Goal: Task Accomplishment & Management: Use online tool/utility

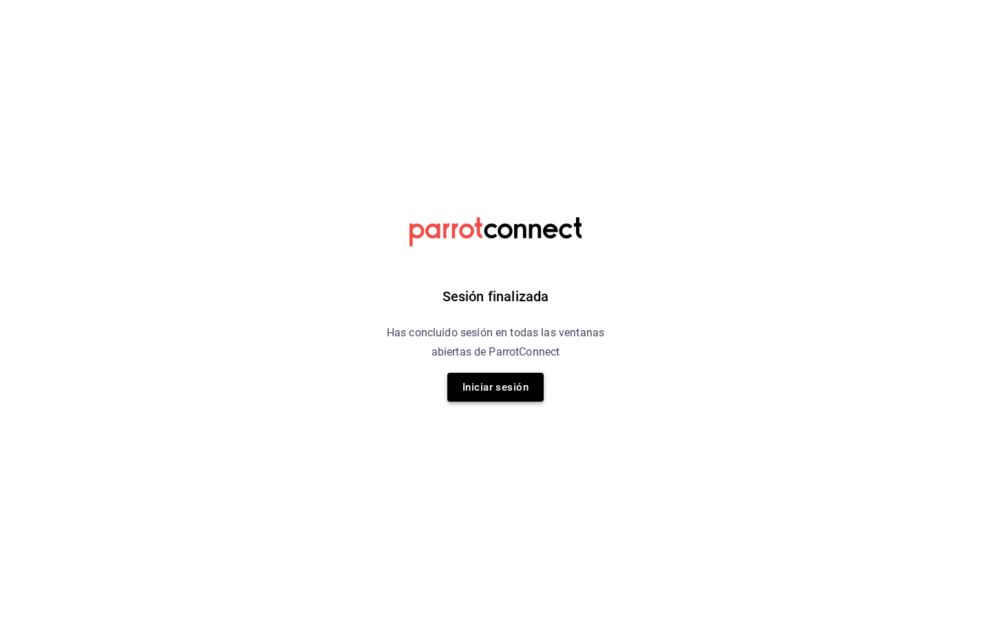
click at [502, 390] on button "Iniciar sesión" at bounding box center [495, 387] width 96 height 29
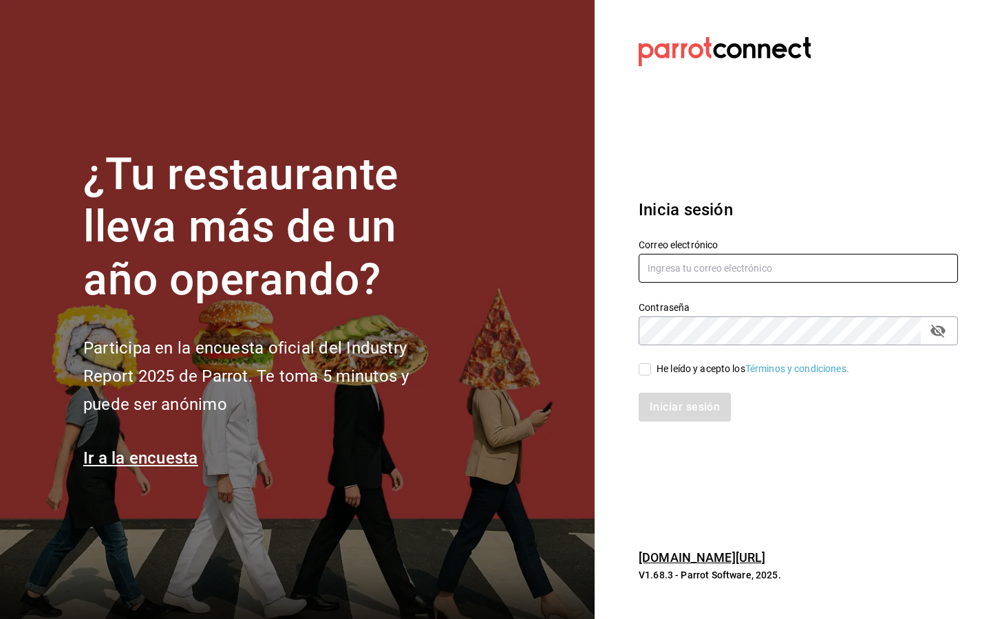
type input "[EMAIL_ADDRESS][DOMAIN_NAME]"
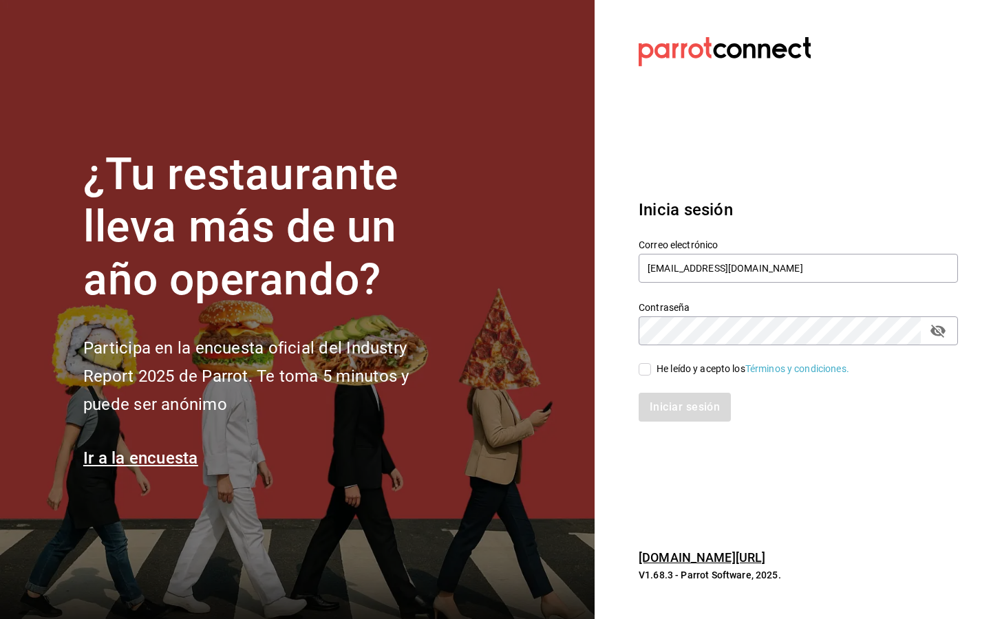
click at [653, 370] on span "He leído y acepto los Términos y condiciones." at bounding box center [750, 369] width 198 height 14
click at [651, 370] on input "He leído y acepto los Términos y condiciones." at bounding box center [645, 369] width 12 height 12
checkbox input "true"
click at [666, 404] on button "Iniciar sesión" at bounding box center [686, 407] width 94 height 29
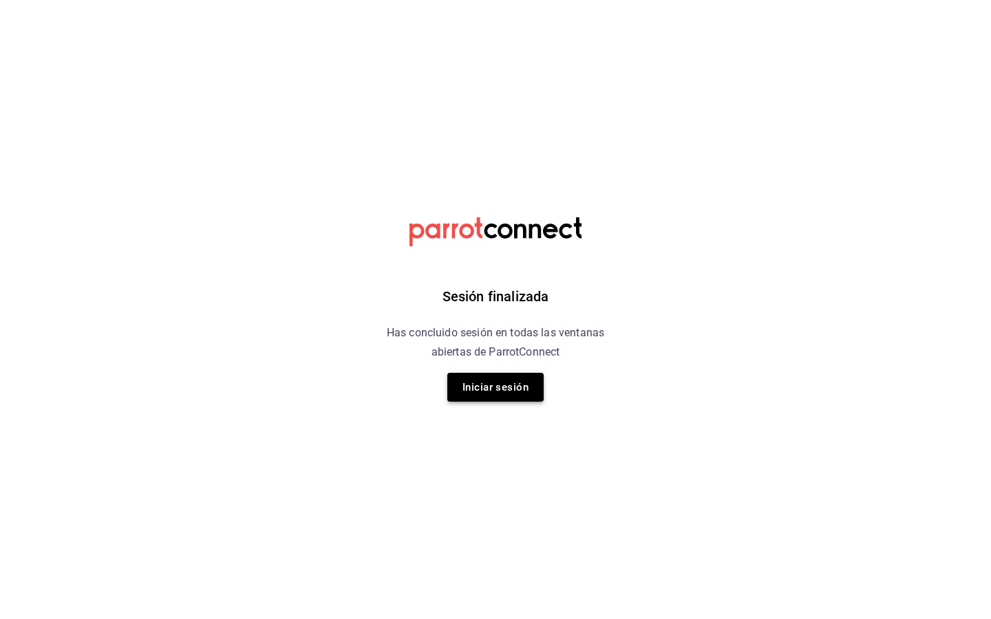
click at [485, 399] on button "Iniciar sesión" at bounding box center [495, 387] width 96 height 29
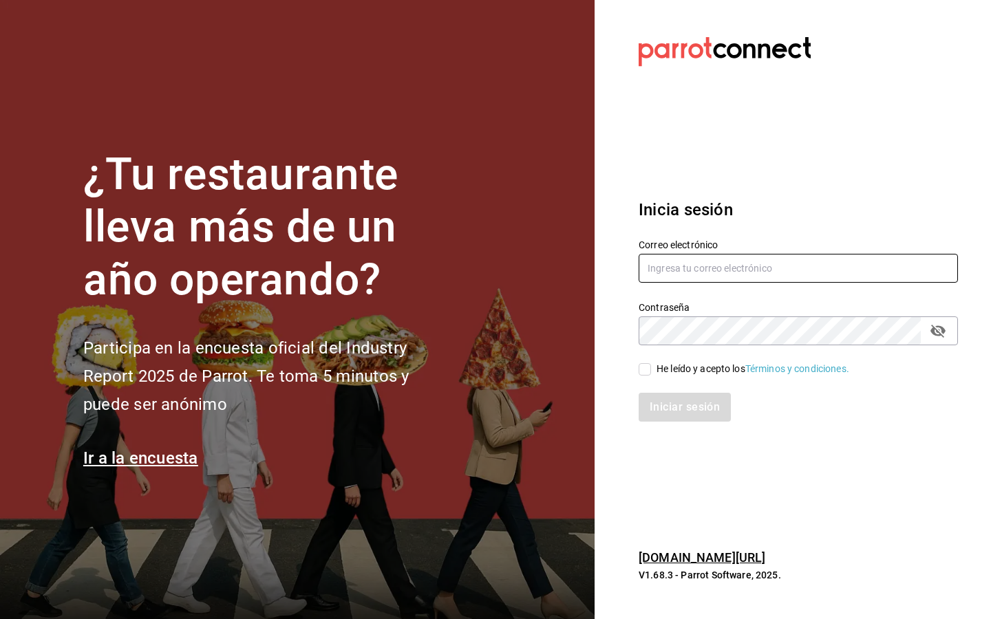
type input "[EMAIL_ADDRESS][DOMAIN_NAME]"
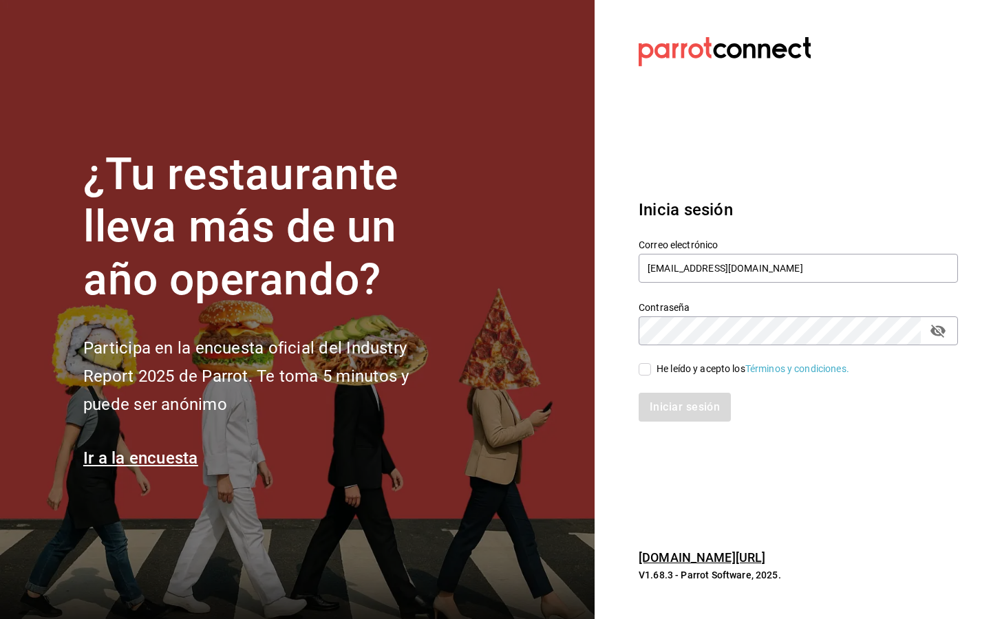
click at [648, 372] on input "He leído y acepto los Términos y condiciones." at bounding box center [645, 369] width 12 height 12
checkbox input "true"
click at [672, 408] on button "Iniciar sesión" at bounding box center [686, 407] width 94 height 29
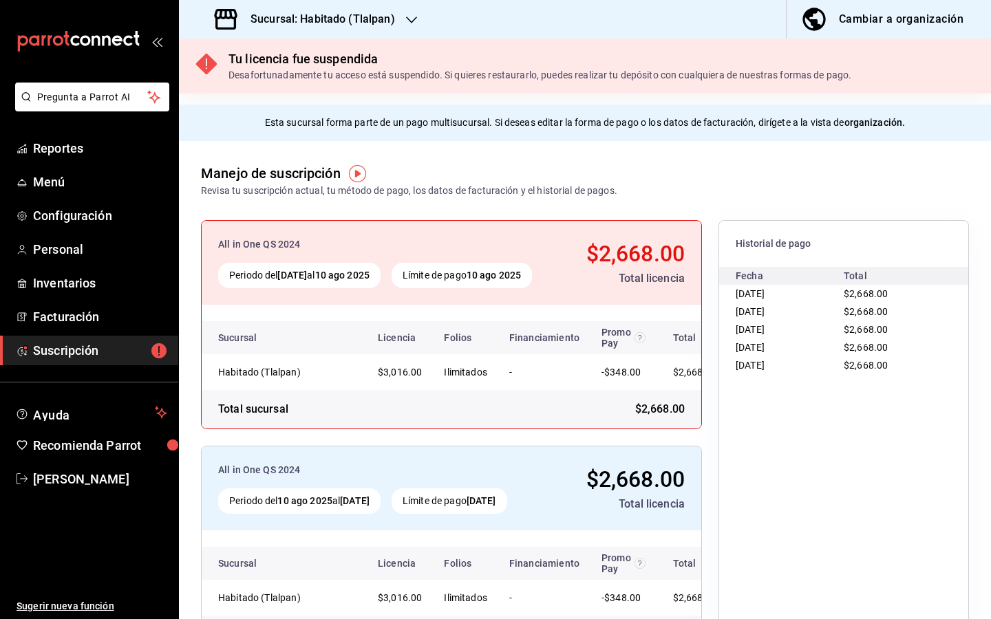
click at [409, 21] on icon "button" at bounding box center [411, 20] width 11 height 7
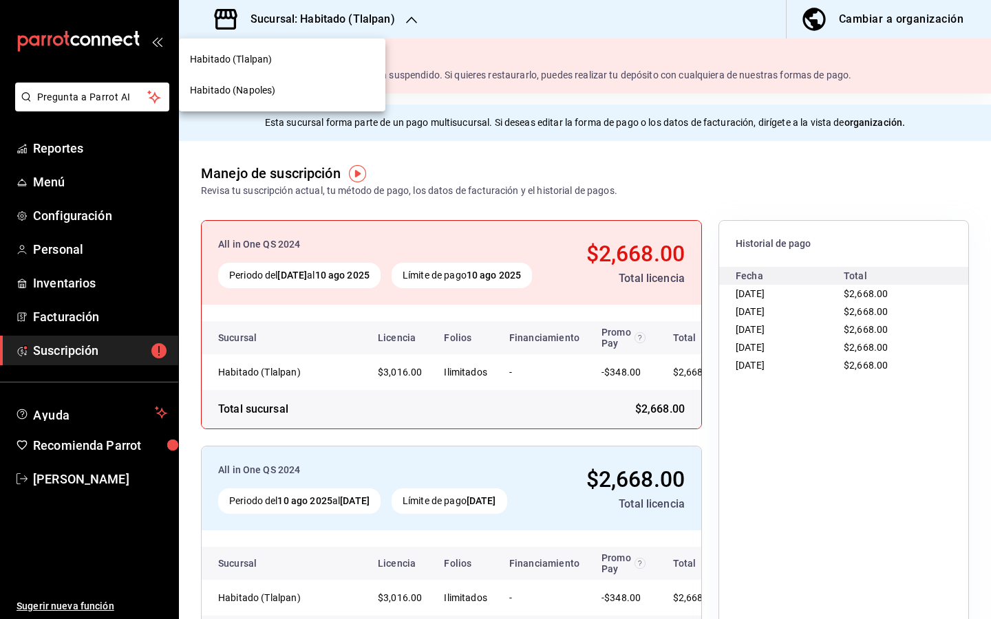
click at [270, 94] on span "Habitado (Napoles)" at bounding box center [232, 90] width 85 height 14
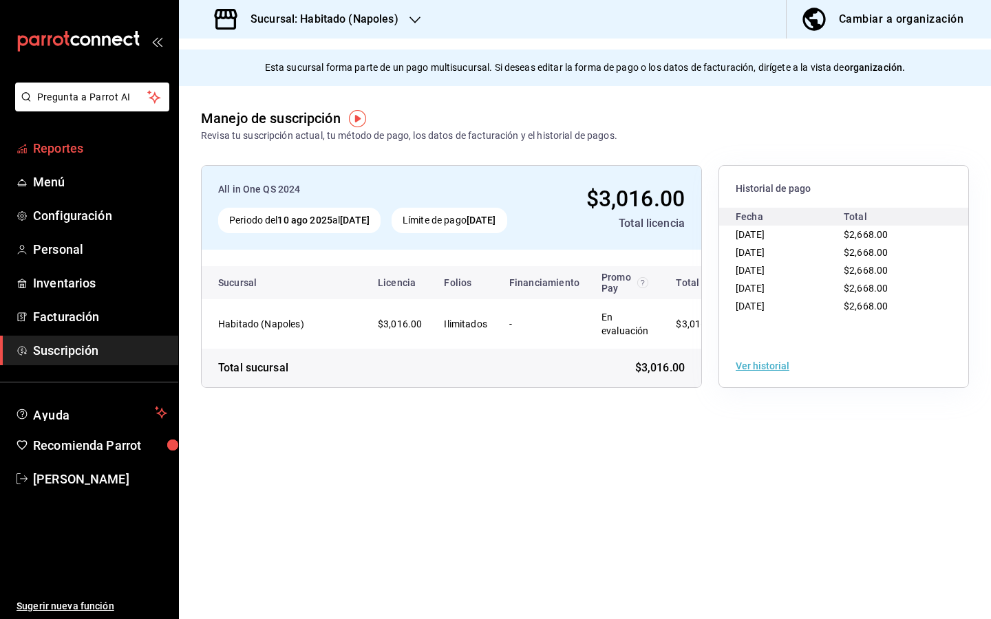
click at [59, 157] on span "Reportes" at bounding box center [100, 148] width 134 height 19
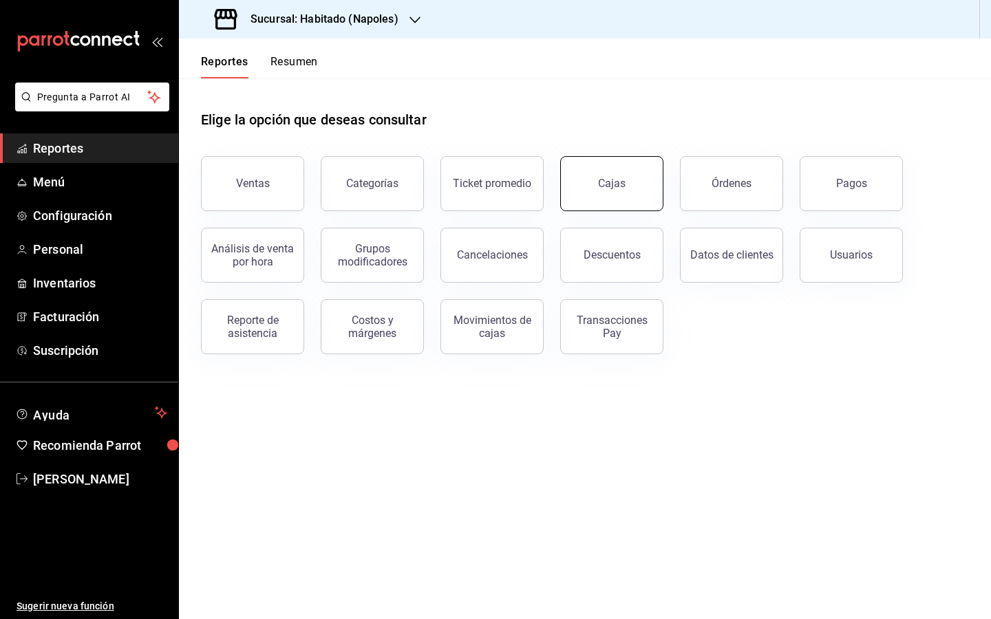
click at [615, 172] on button "Cajas" at bounding box center [611, 183] width 103 height 55
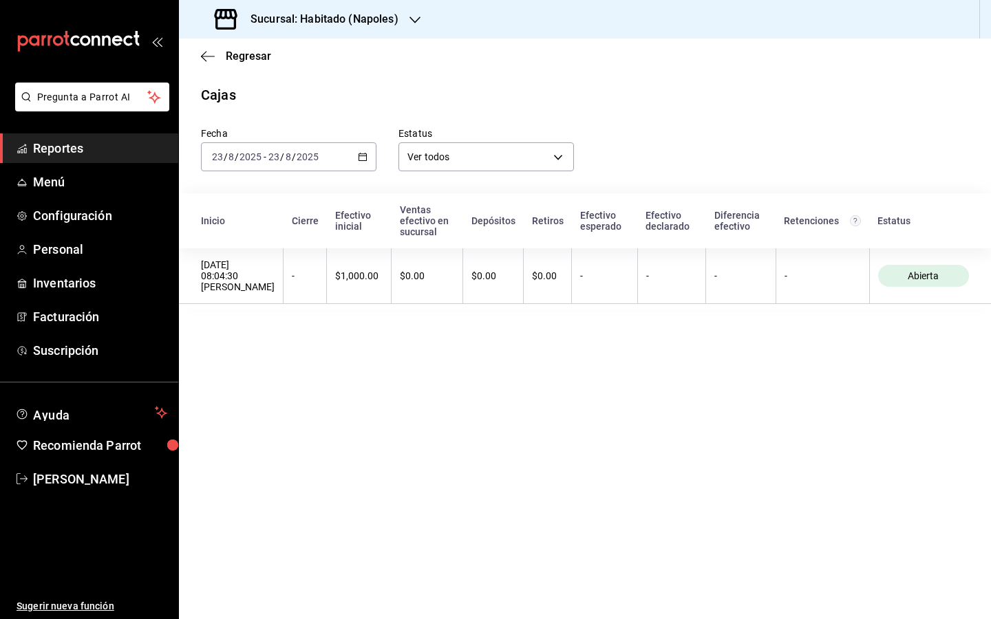
click at [369, 158] on div "[DATE] [DATE] - [DATE] [DATE]" at bounding box center [289, 156] width 176 height 29
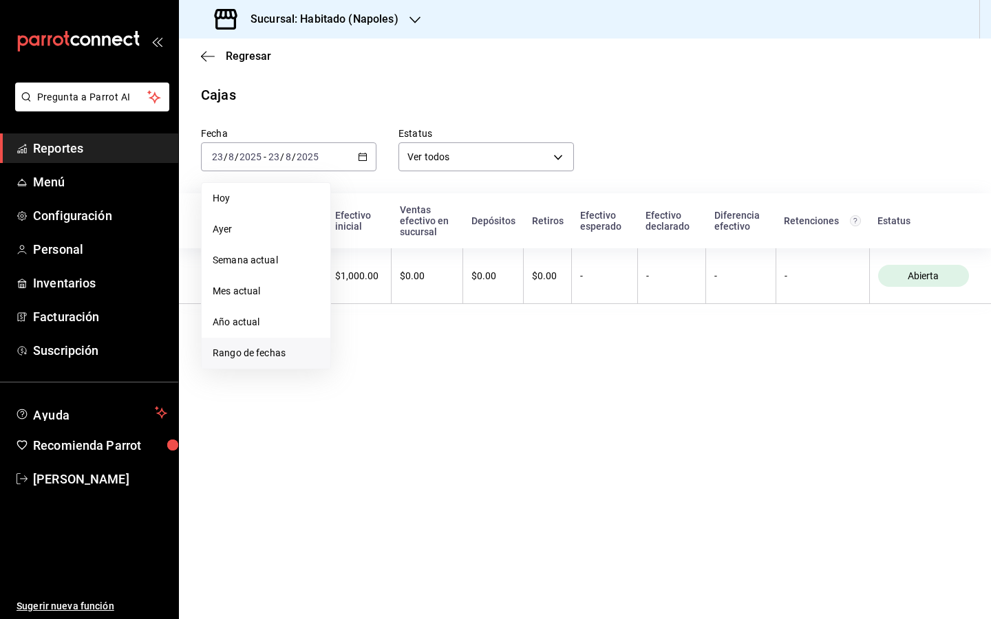
click at [255, 363] on li "Rango de fechas" at bounding box center [266, 353] width 129 height 31
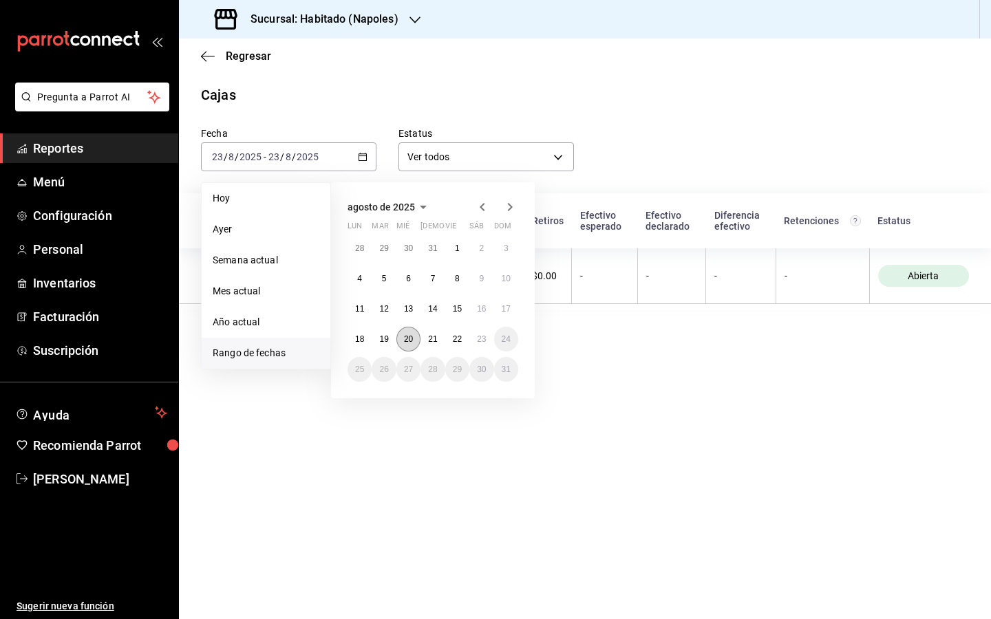
click at [414, 341] on button "20" at bounding box center [408, 339] width 24 height 25
click at [467, 341] on button "22" at bounding box center [457, 339] width 24 height 25
